Goal: Information Seeking & Learning: Learn about a topic

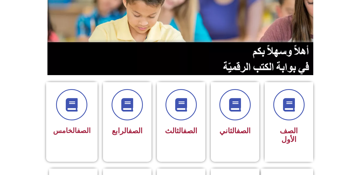
scroll to position [75, 0]
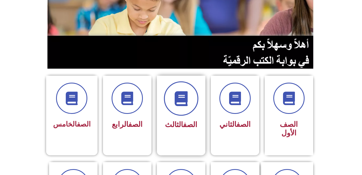
click at [184, 103] on icon at bounding box center [180, 98] width 15 height 15
click at [178, 123] on span "الصف الثالث" at bounding box center [181, 124] width 32 height 9
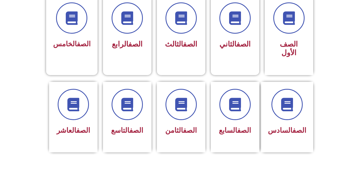
scroll to position [146, 0]
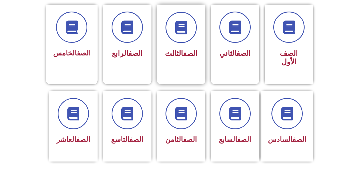
click at [184, 53] on link "الصف" at bounding box center [190, 53] width 14 height 9
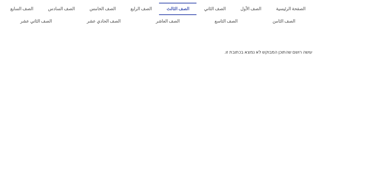
click at [196, 10] on link "الصف الثالث" at bounding box center [177, 9] width 37 height 12
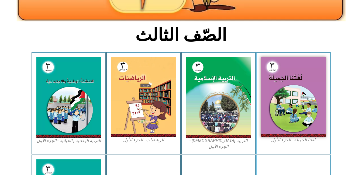
scroll to position [115, 0]
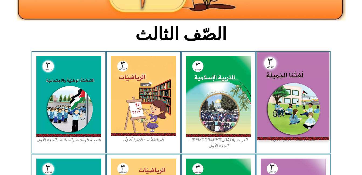
click at [292, 90] on img at bounding box center [293, 96] width 72 height 88
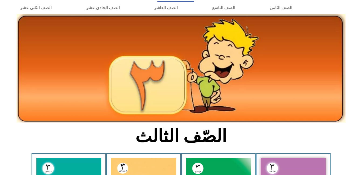
scroll to position [0, 0]
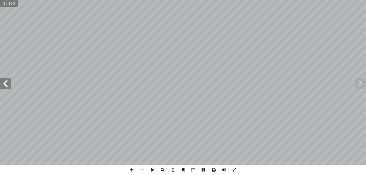
click at [5, 85] on span at bounding box center [5, 83] width 11 height 11
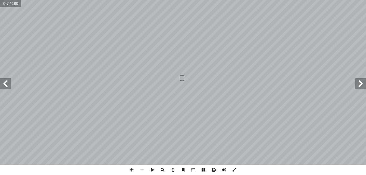
click at [5, 85] on span at bounding box center [5, 83] width 11 height 11
click at [359, 84] on span at bounding box center [360, 83] width 11 height 11
click at [10, 82] on span at bounding box center [5, 83] width 11 height 11
click at [8, 83] on span at bounding box center [5, 83] width 11 height 11
